Goal: Task Accomplishment & Management: Use online tool/utility

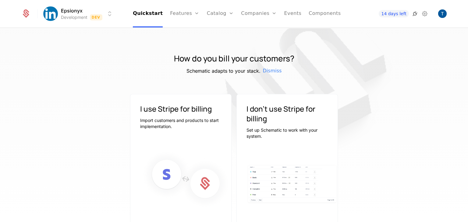
click at [415, 15] on icon at bounding box center [414, 13] width 7 height 7
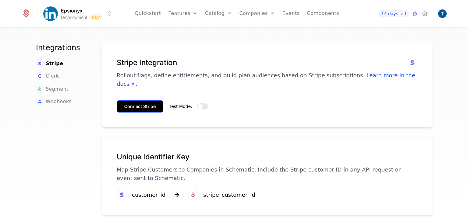
click at [135, 100] on button "Connect Stripe" at bounding box center [140, 106] width 47 height 12
click at [139, 100] on button "Connect Stripe" at bounding box center [140, 106] width 47 height 12
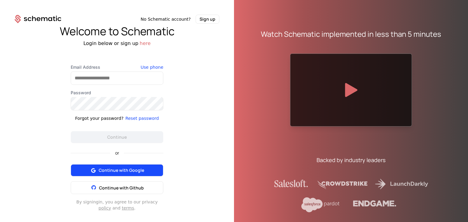
click at [110, 168] on span "Continue with Google" at bounding box center [121, 170] width 45 height 6
